Goal: Transaction & Acquisition: Download file/media

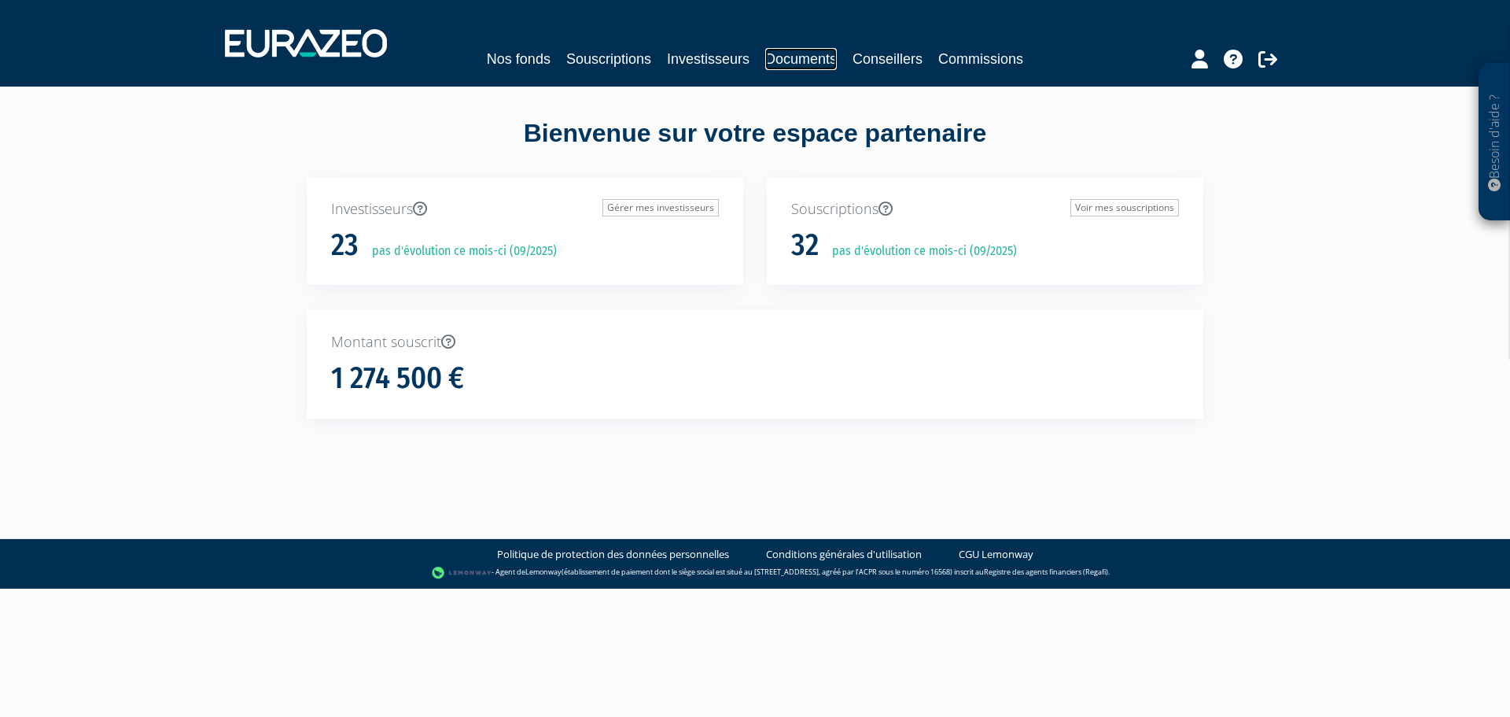
click at [772, 58] on link "Documents" at bounding box center [801, 59] width 72 height 22
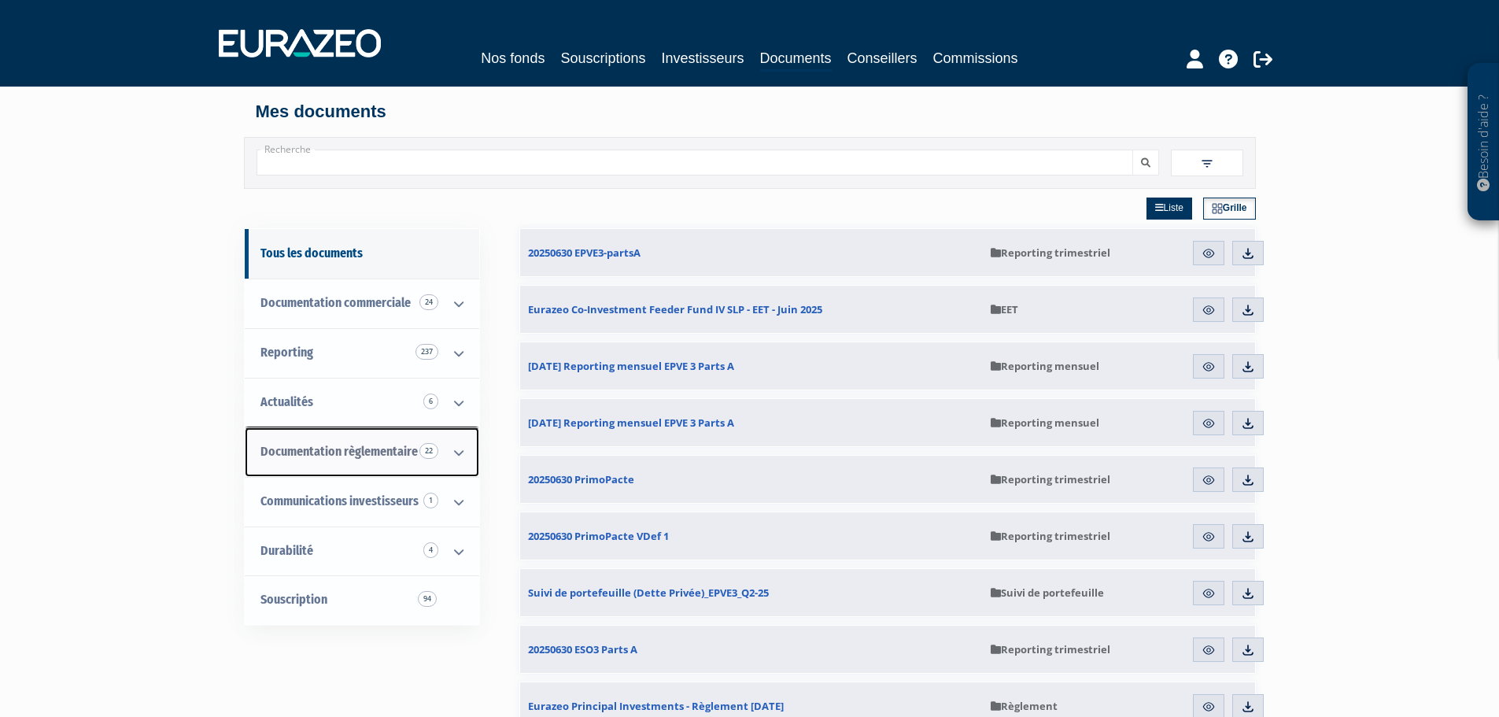
click at [454, 452] on icon at bounding box center [458, 452] width 41 height 49
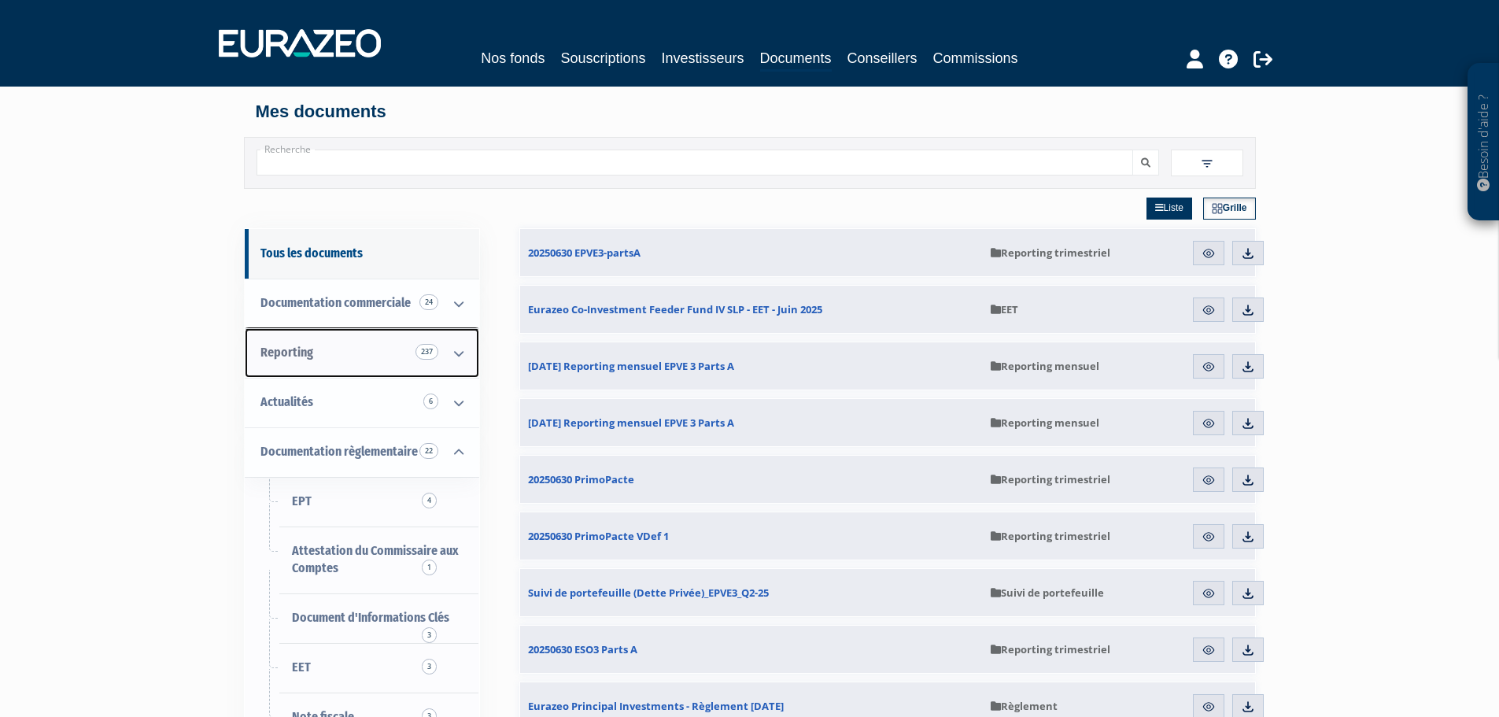
click at [460, 357] on icon at bounding box center [458, 353] width 41 height 49
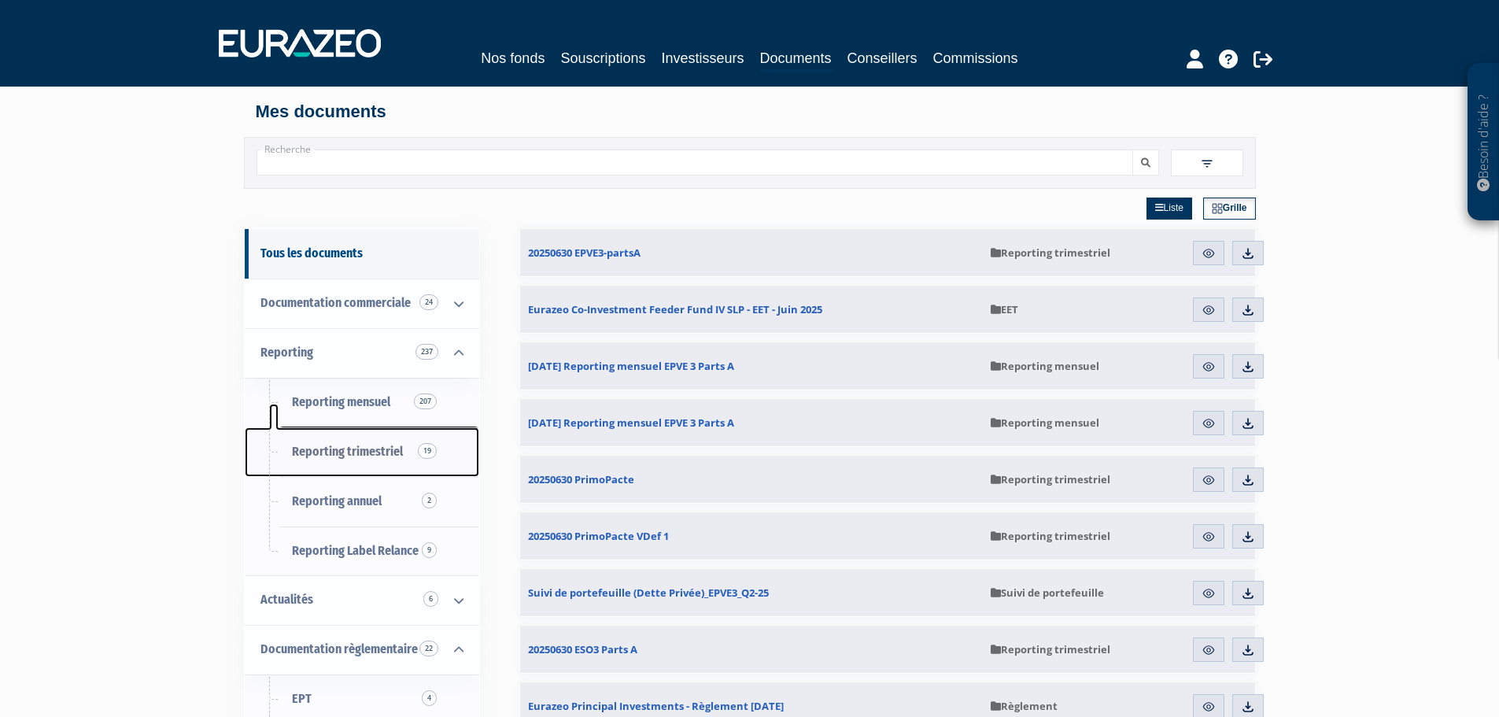
click at [366, 446] on span "Reporting trimestriel 19" at bounding box center [347, 451] width 111 height 15
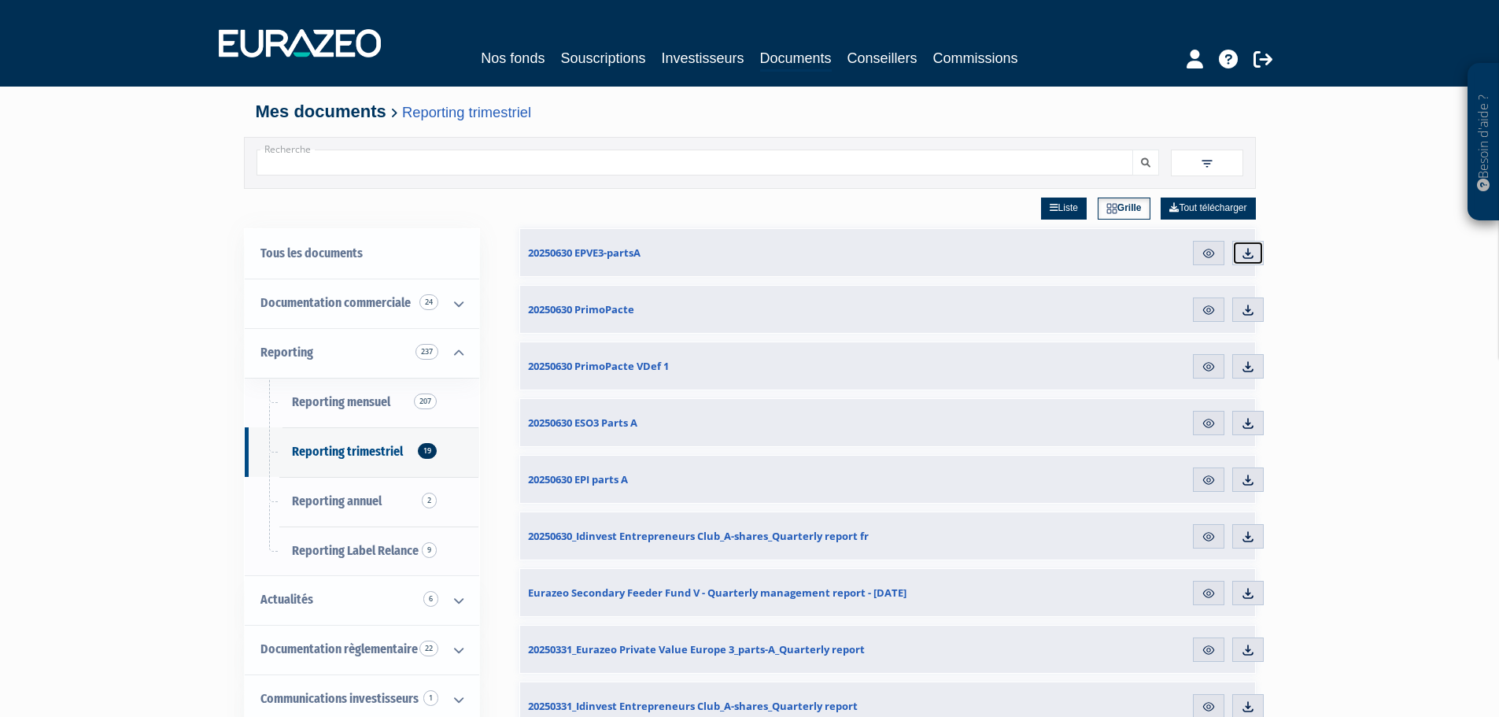
click at [1246, 251] on img at bounding box center [1248, 253] width 14 height 14
